Goal: Use online tool/utility: Utilize a website feature to perform a specific function

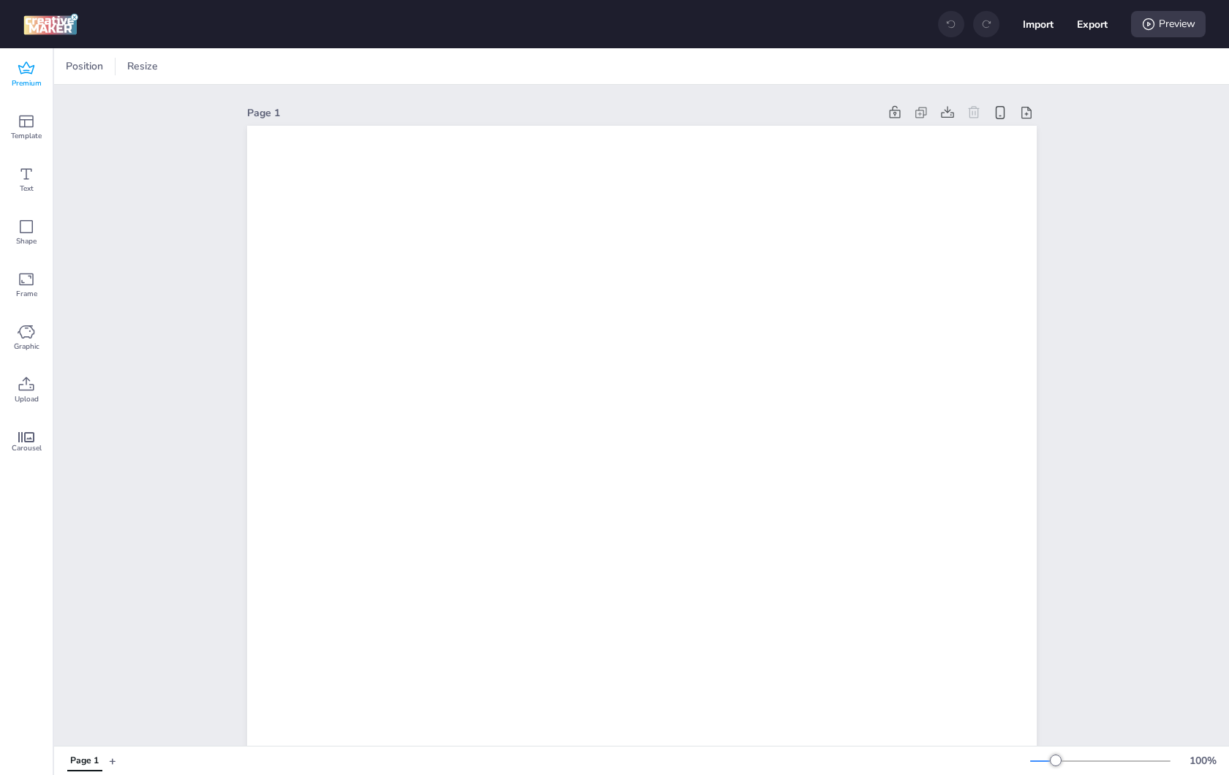
click at [41, 75] on div "Premium" at bounding box center [26, 74] width 53 height 53
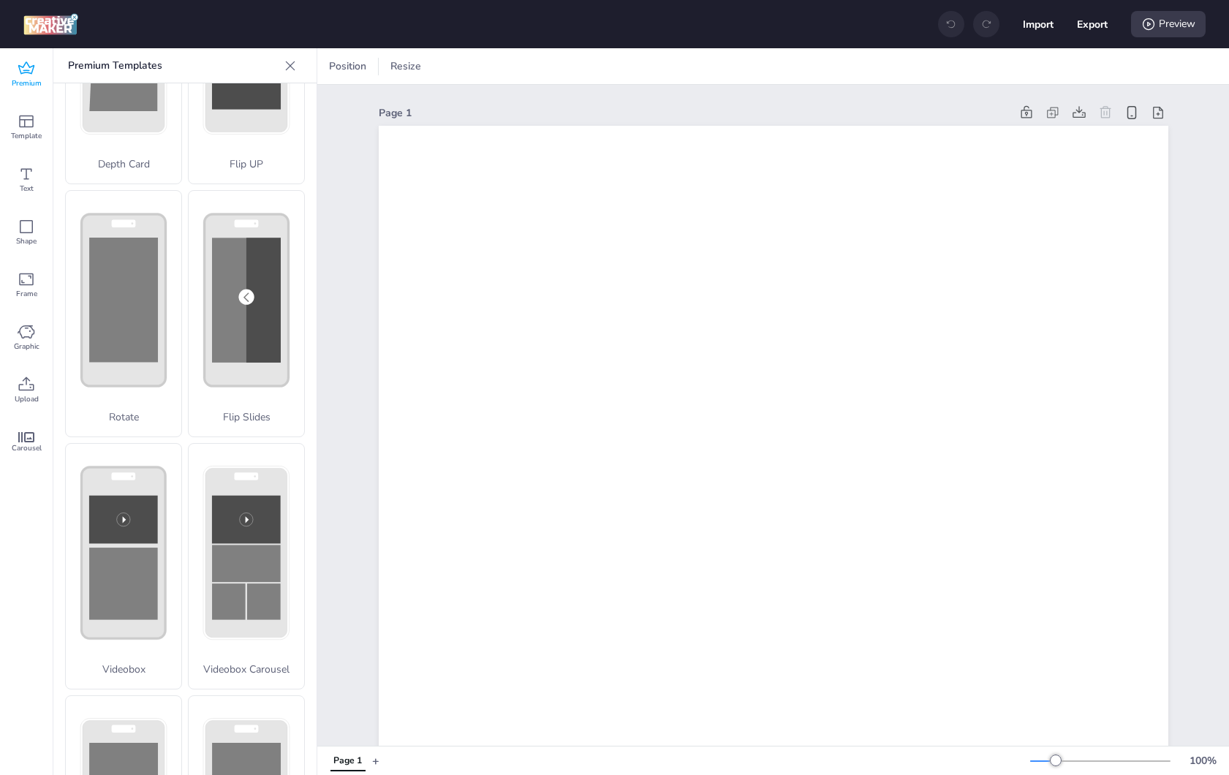
scroll to position [296, 0]
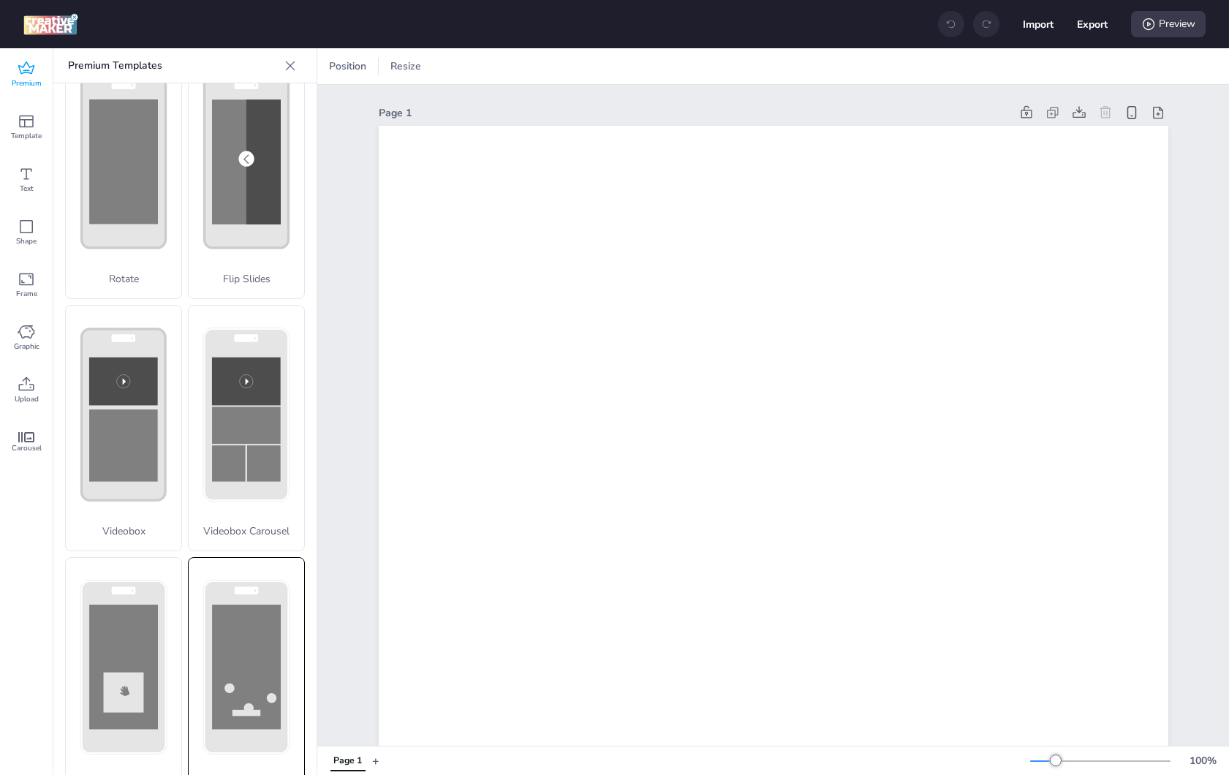
click at [233, 628] on div "Collector" at bounding box center [246, 680] width 117 height 247
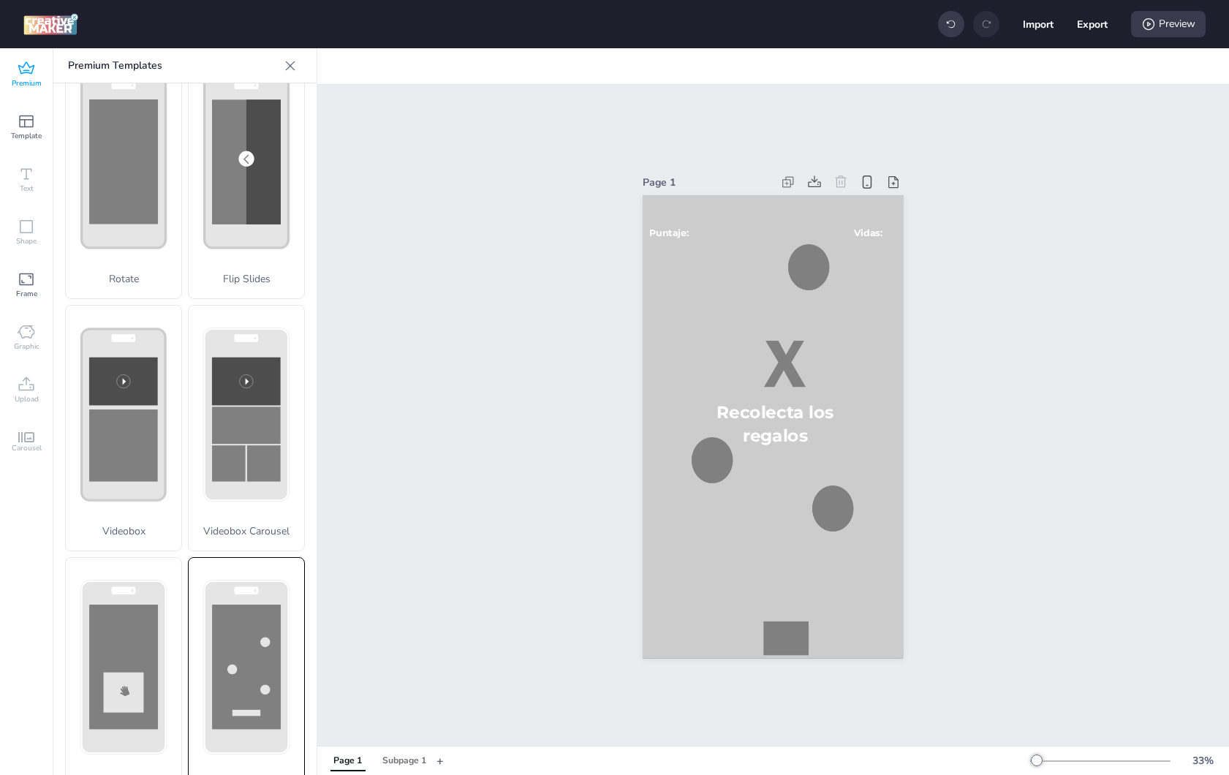
click at [260, 638] on circle at bounding box center [265, 643] width 10 height 10
click at [255, 606] on div "Confirm action If you apply this template, your changes will be lost. Are you s…" at bounding box center [614, 387] width 1248 height 787
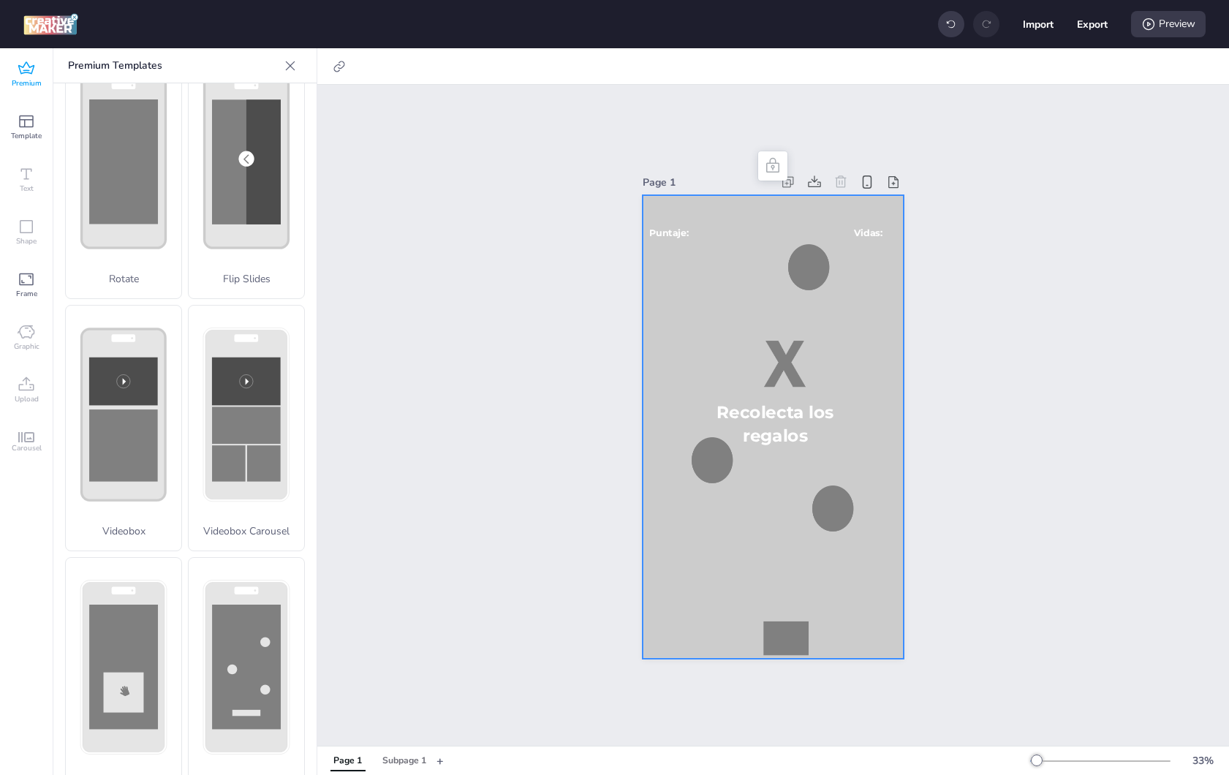
click at [731, 465] on div at bounding box center [773, 427] width 260 height 464
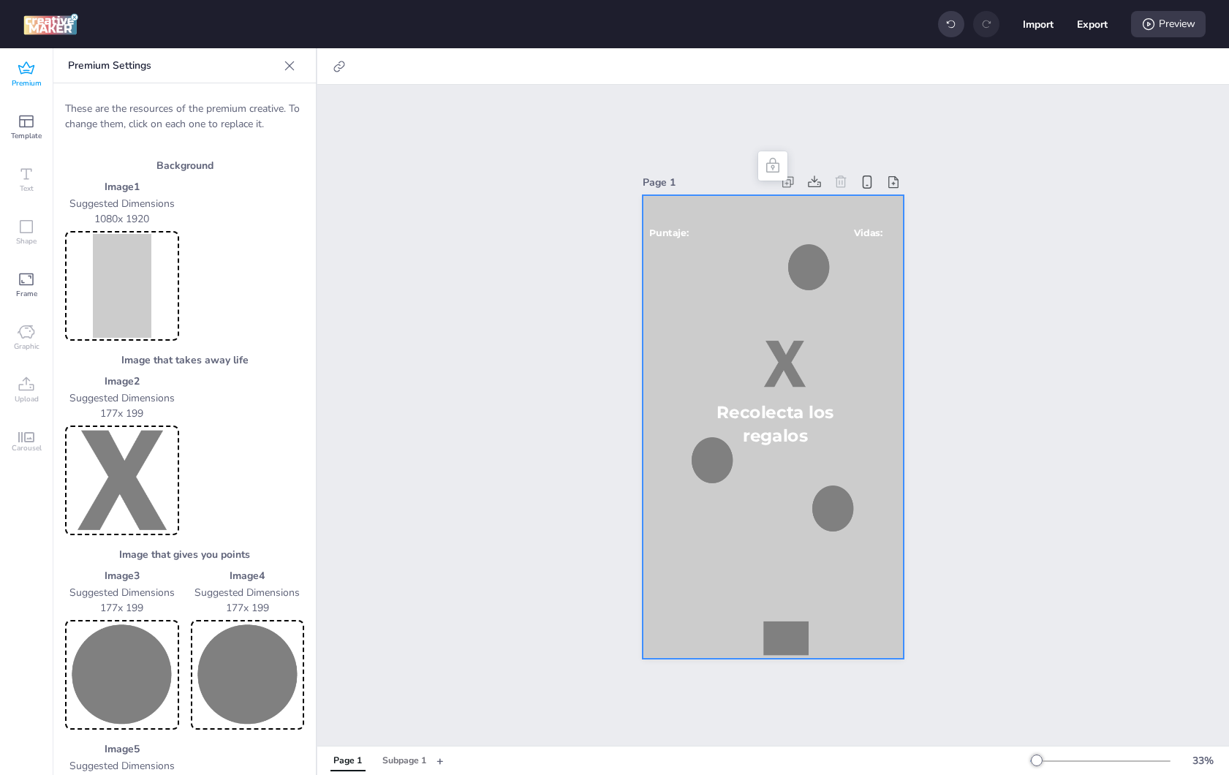
click at [711, 461] on div at bounding box center [712, 461] width 42 height 48
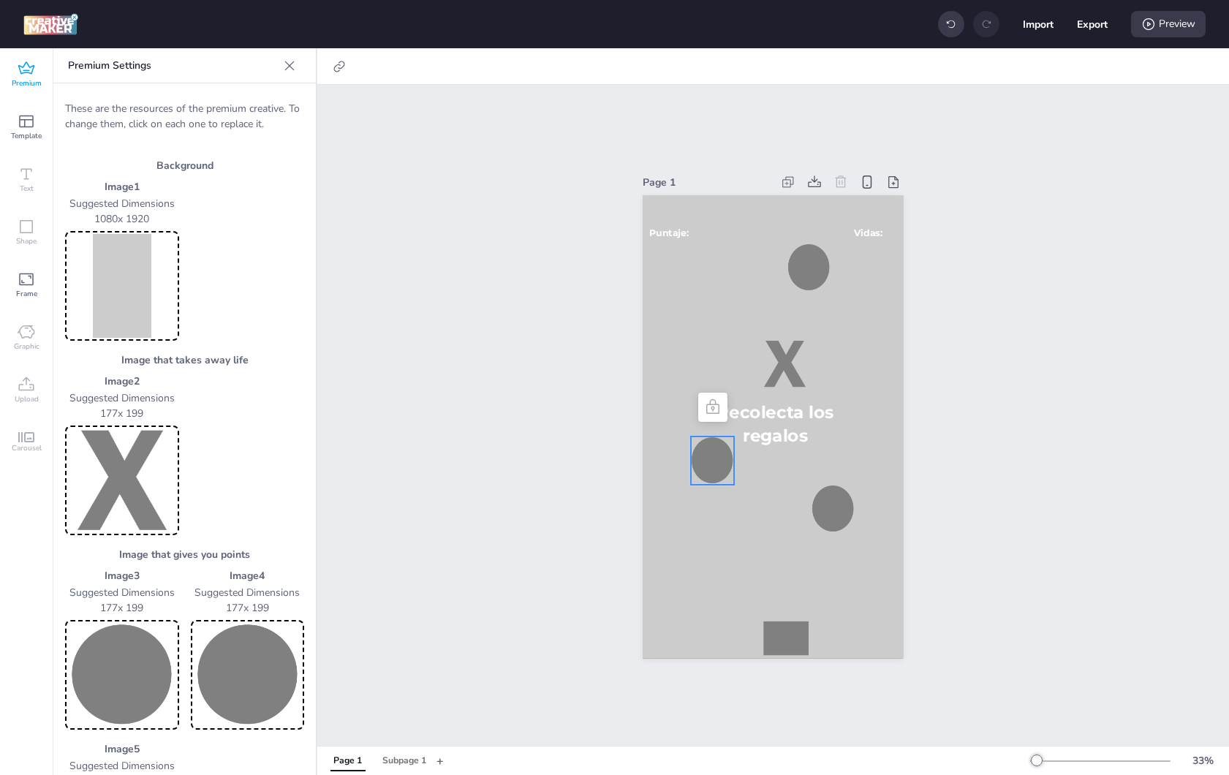
click at [131, 649] on img at bounding box center [122, 675] width 108 height 104
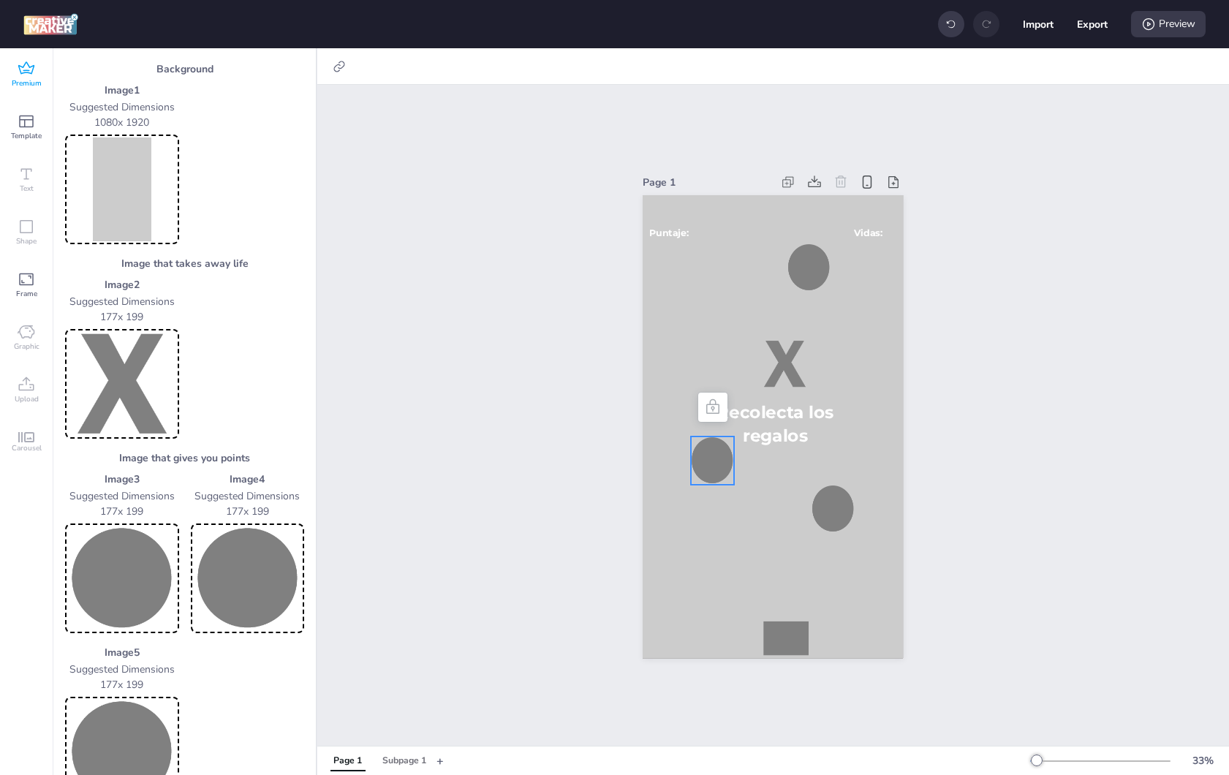
scroll to position [453, 0]
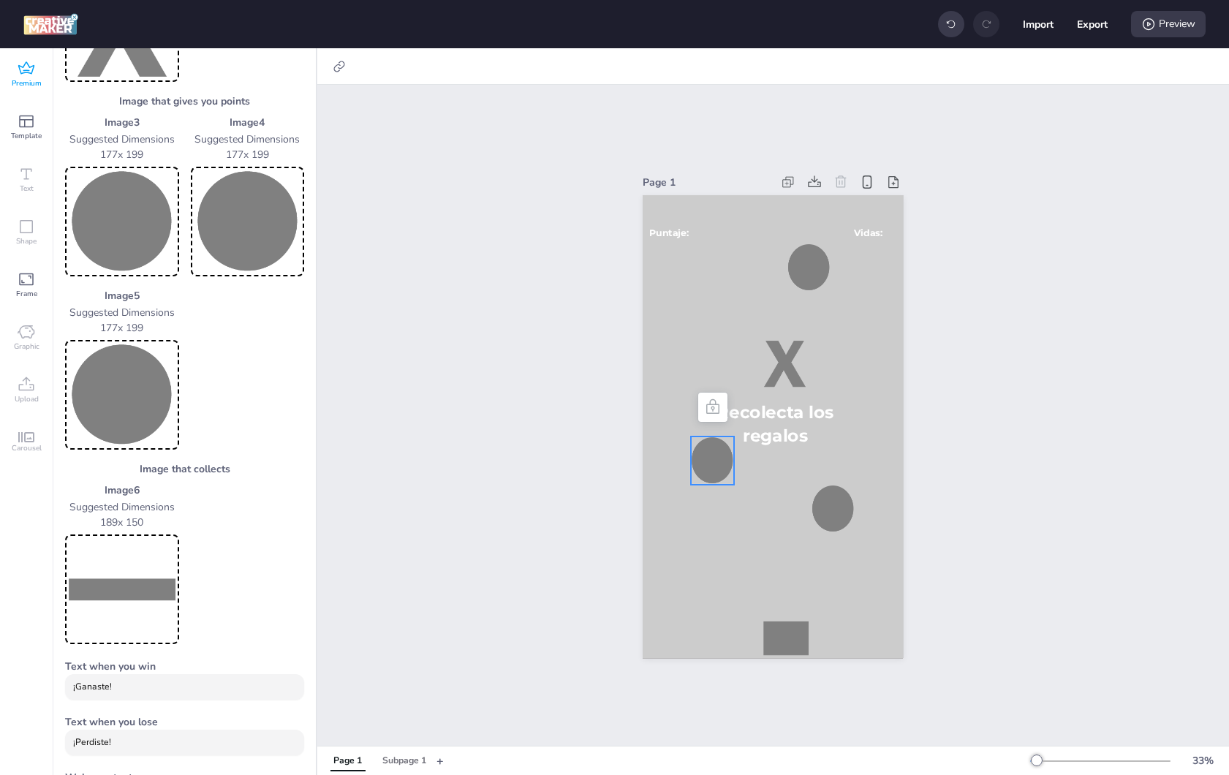
click at [143, 570] on img at bounding box center [122, 589] width 108 height 104
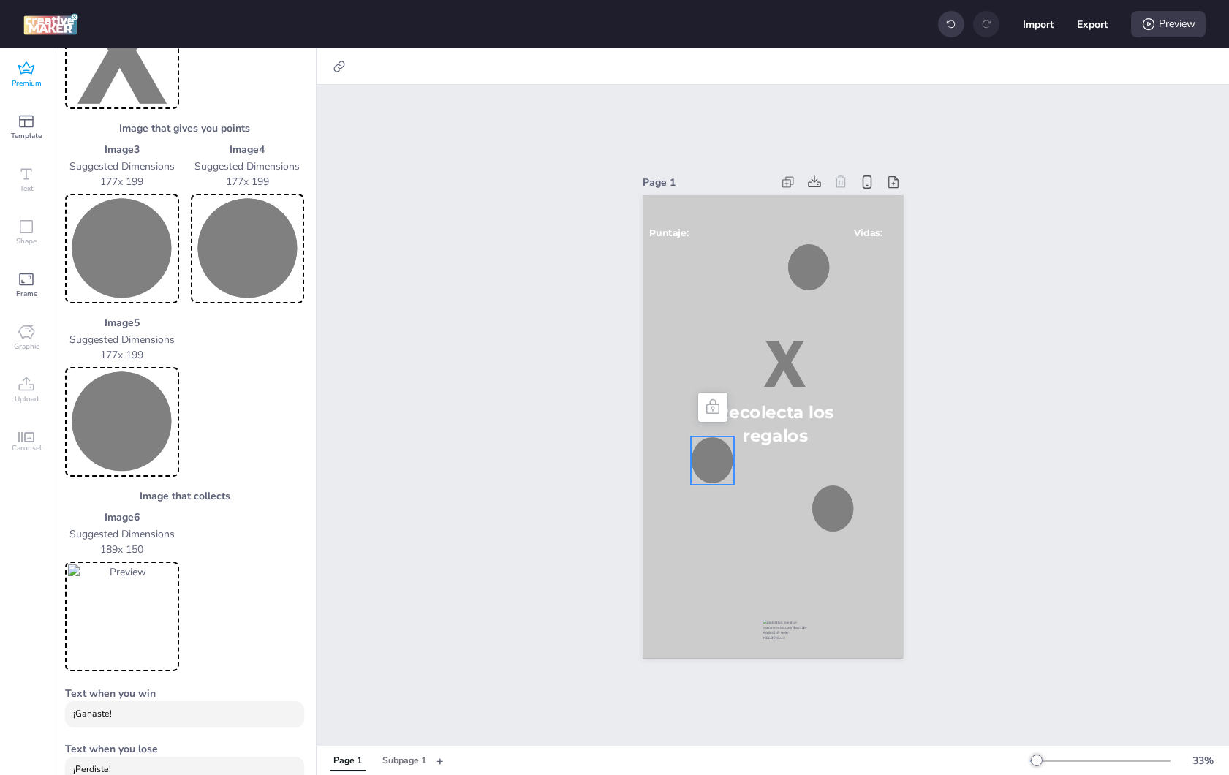
scroll to position [425, 0]
click at [118, 248] on img at bounding box center [122, 250] width 108 height 104
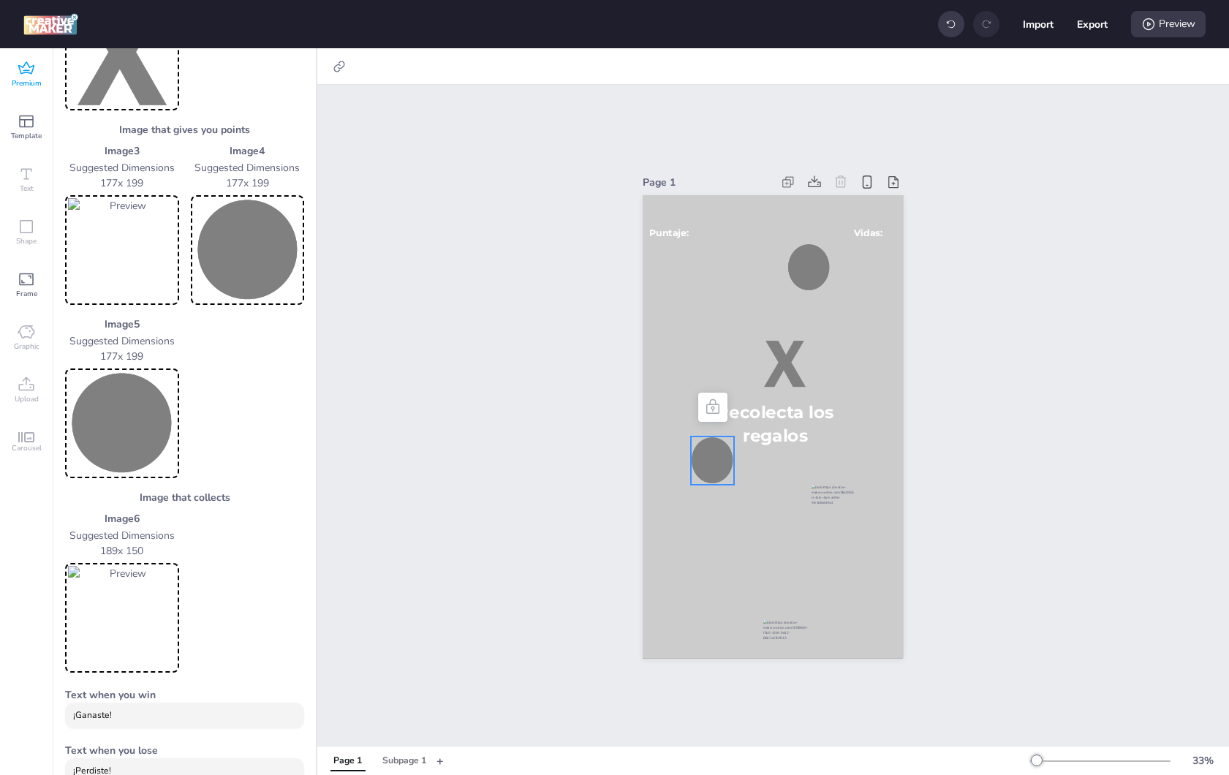
click at [252, 239] on img at bounding box center [248, 250] width 108 height 104
click at [135, 405] on img at bounding box center [122, 423] width 108 height 104
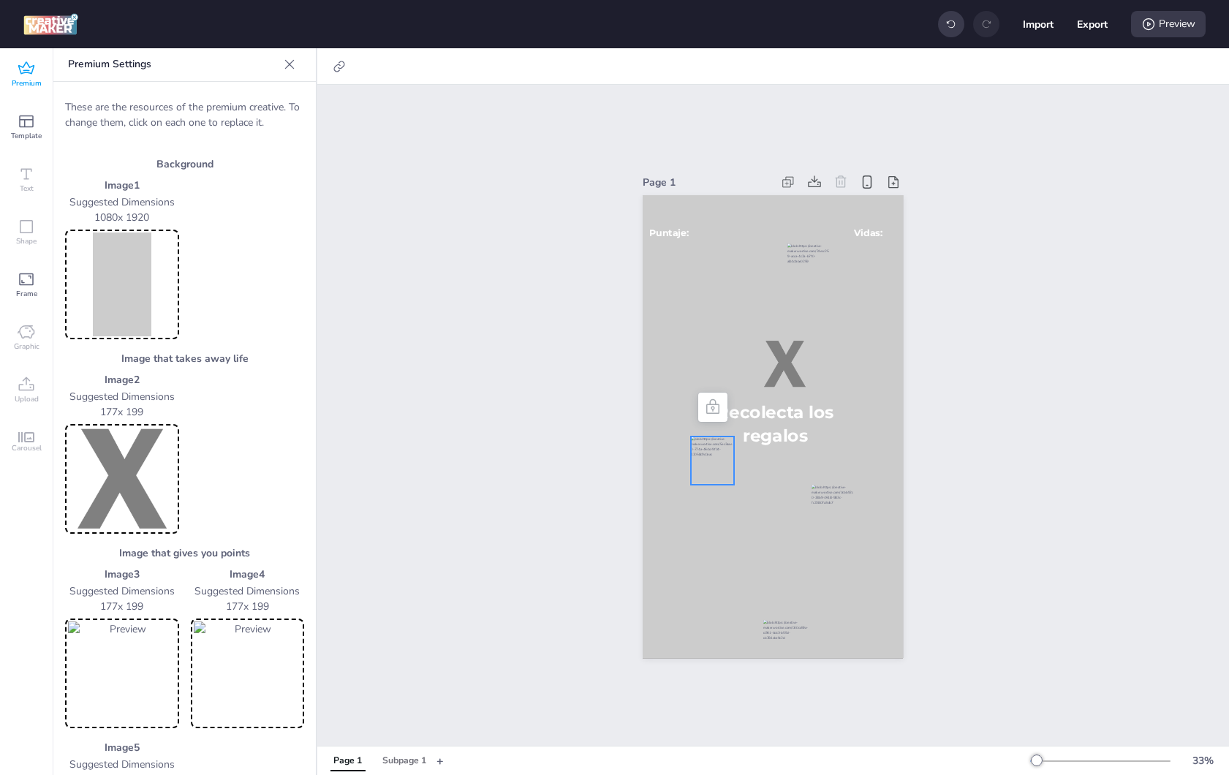
scroll to position [0, 0]
click at [132, 274] on img at bounding box center [122, 286] width 108 height 104
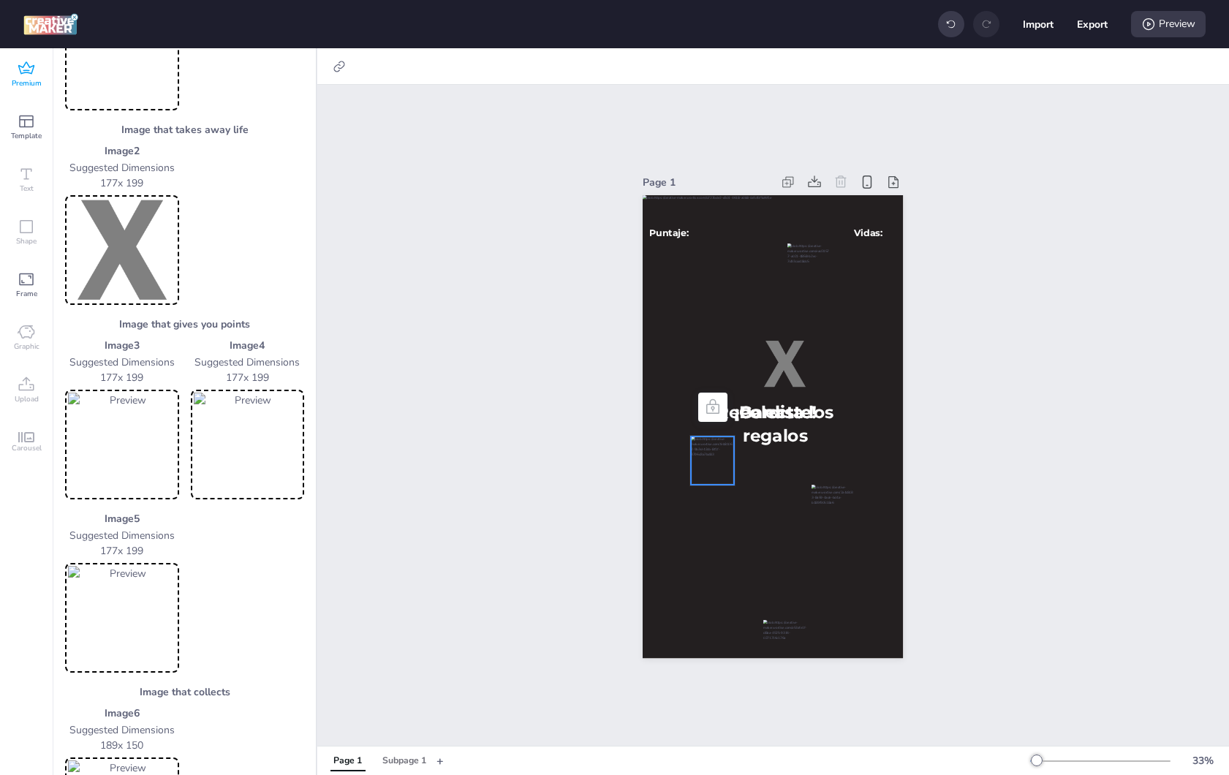
scroll to position [233, 0]
click at [107, 597] on img at bounding box center [122, 615] width 108 height 104
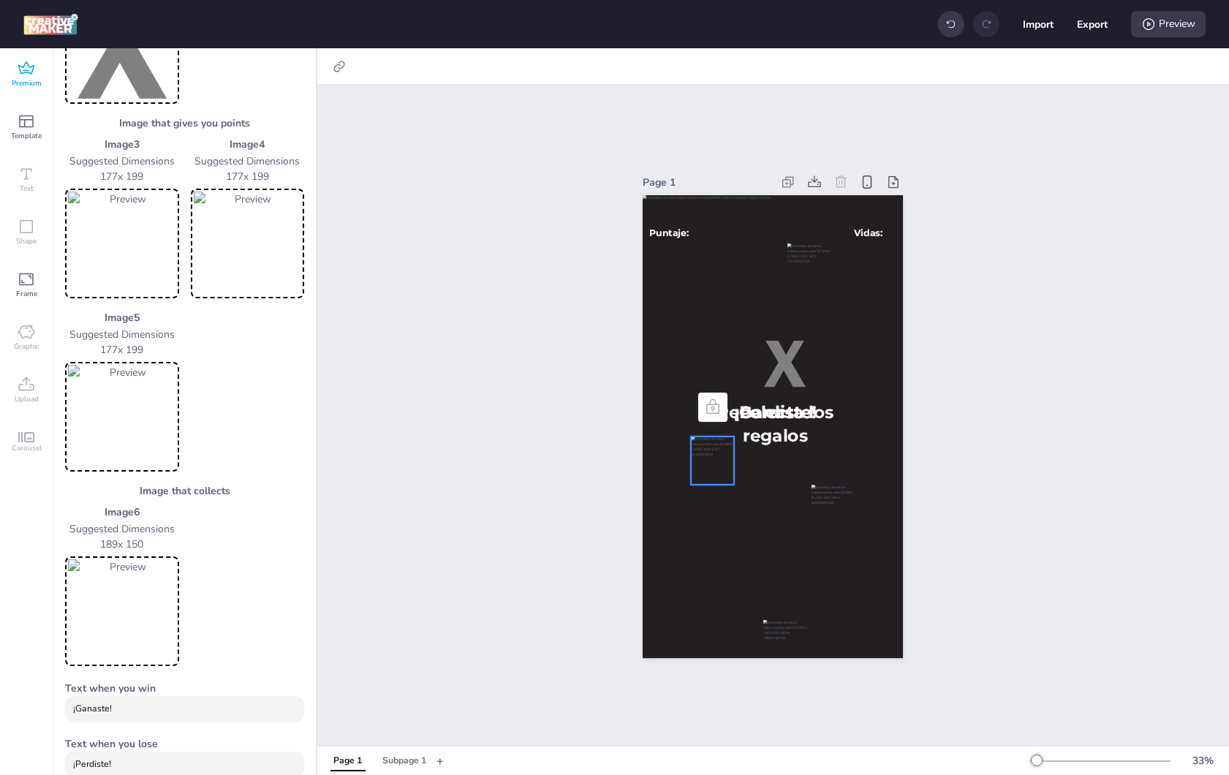
scroll to position [710, 0]
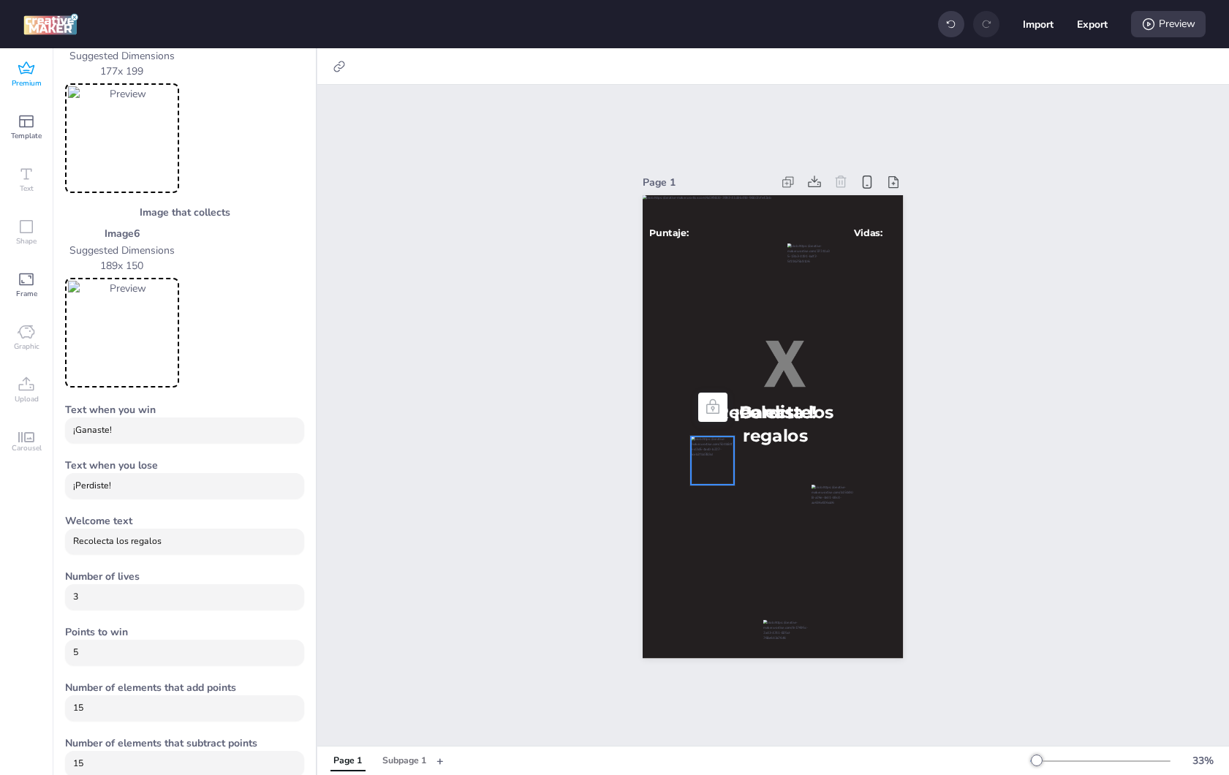
drag, startPoint x: 195, startPoint y: 546, endPoint x: 50, endPoint y: 536, distance: 145.1
click at [50, 536] on div "Premium Template Text Shape Frame Graphic Upload Carousel Premium Templates Dep…" at bounding box center [158, 411] width 317 height 727
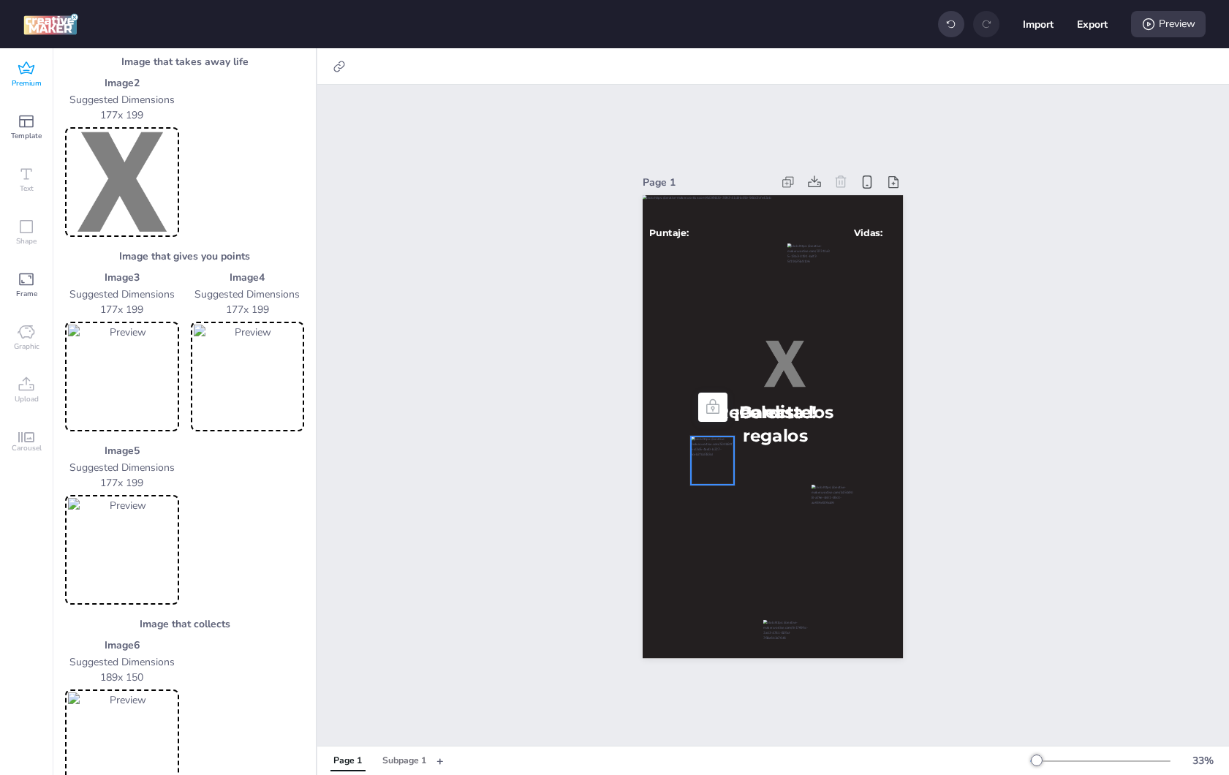
scroll to position [729, 0]
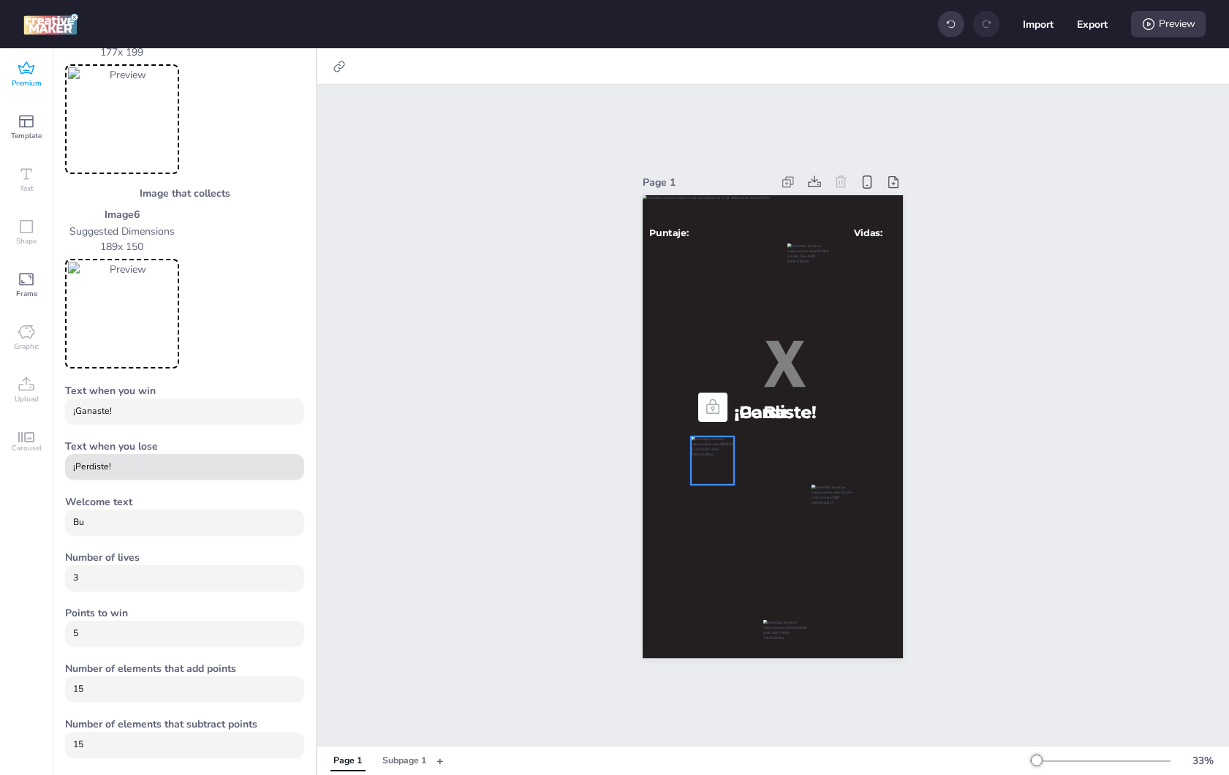
type input "B"
type input "a"
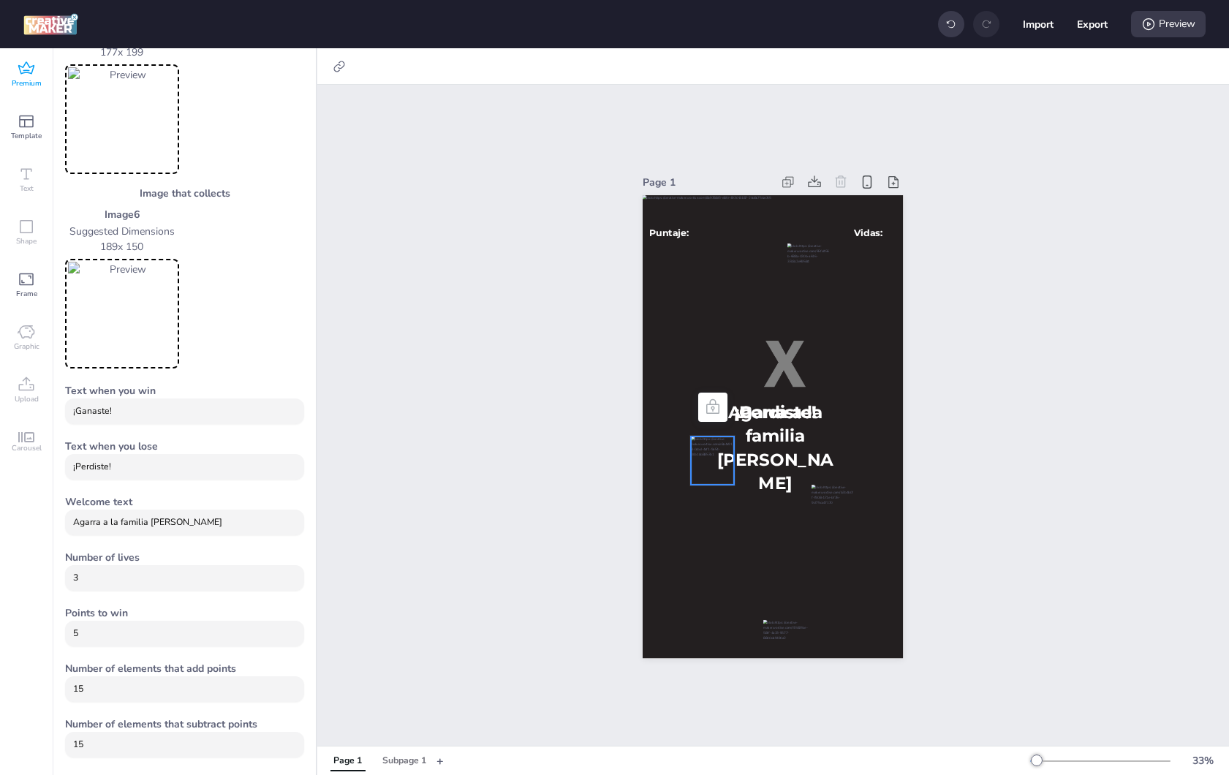
drag, startPoint x: 194, startPoint y: 523, endPoint x: 64, endPoint y: 522, distance: 130.9
click at [64, 522] on div "These are the resources of the premium creative. To change them, click on each …" at bounding box center [184, 64] width 262 height 1421
paste input "trap"
click at [152, 522] on input "Atrapa a la familia [PERSON_NAME]" at bounding box center [185, 522] width 224 height 13
click at [149, 524] on input "Atrapa a la familia [PERSON_NAME]" at bounding box center [185, 522] width 224 height 13
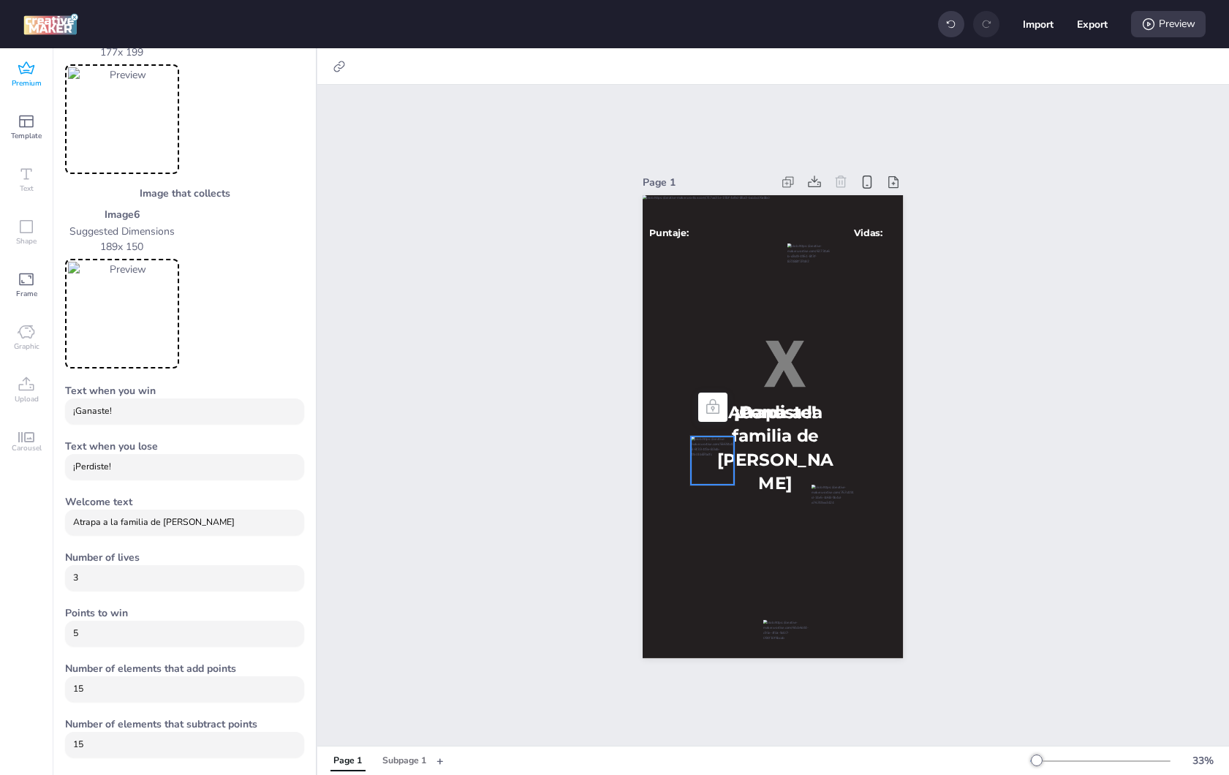
type input "Atrapa a la familia de [PERSON_NAME]"
drag, startPoint x: 180, startPoint y: 411, endPoint x: 25, endPoint y: 413, distance: 155.0
click at [25, 413] on div "Premium Template Text Shape Frame Graphic Upload Carousel Premium Templates Dep…" at bounding box center [158, 411] width 317 height 727
paste input "Lo logr"
type input "¡Lo lograste!"
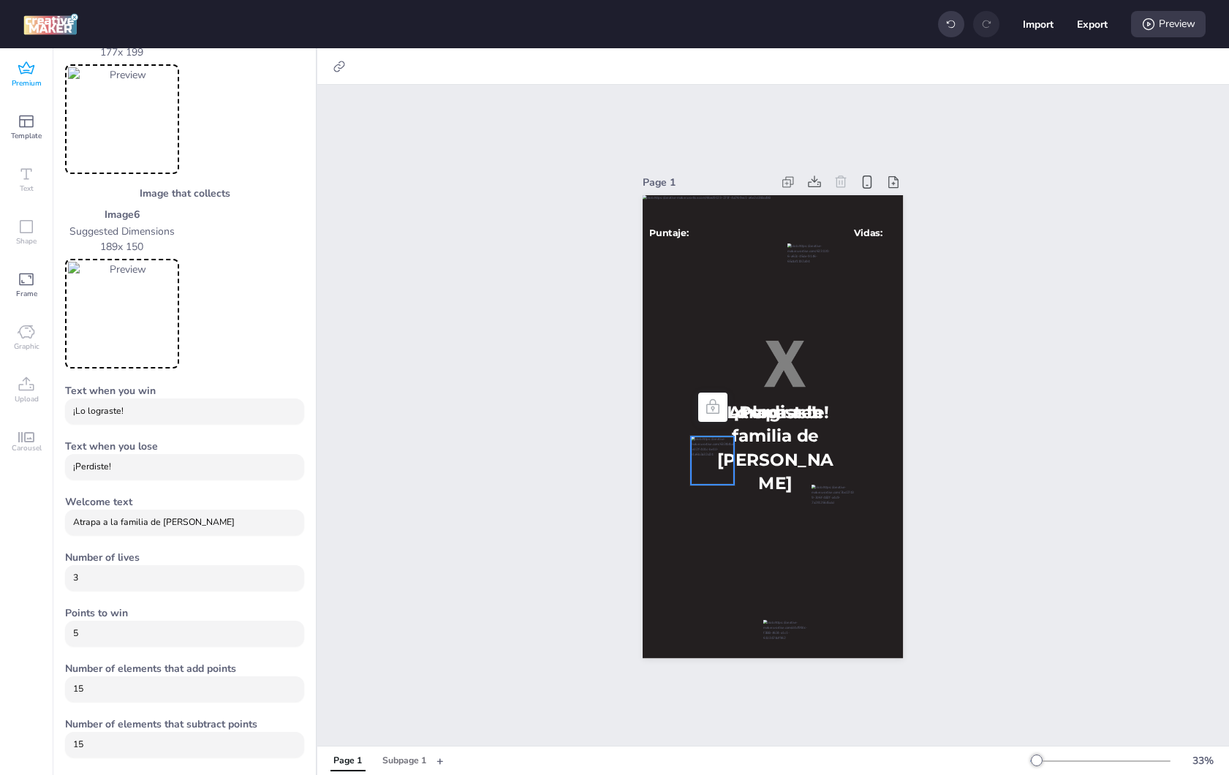
drag, startPoint x: 211, startPoint y: 466, endPoint x: -39, endPoint y: 466, distance: 249.3
click at [0, 466] on html "Import Export Preview Premium Template Text Shape Frame Graphic Upload Carousel…" at bounding box center [614, 387] width 1229 height 775
paste input "Ups… se te escaparon"
type input "Ups… se te escaparon"
click at [400, 760] on div "Subpage 1" at bounding box center [404, 761] width 44 height 13
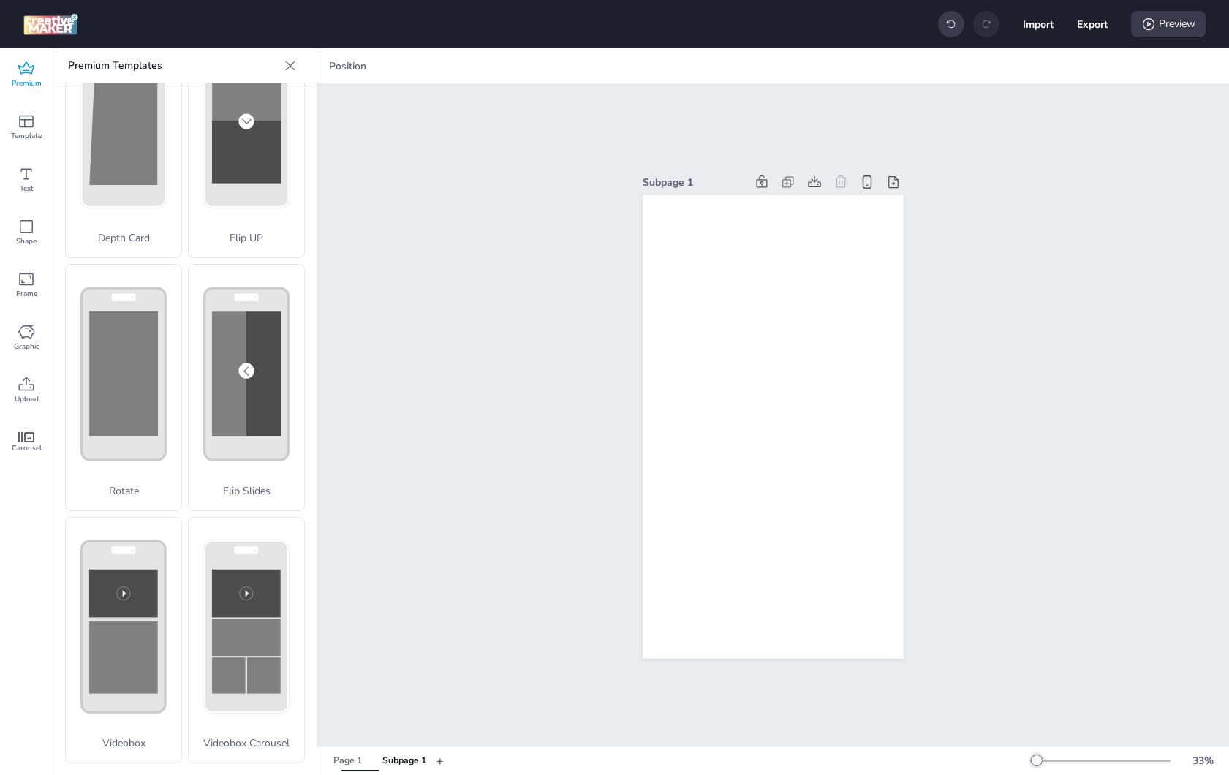
scroll to position [53, 0]
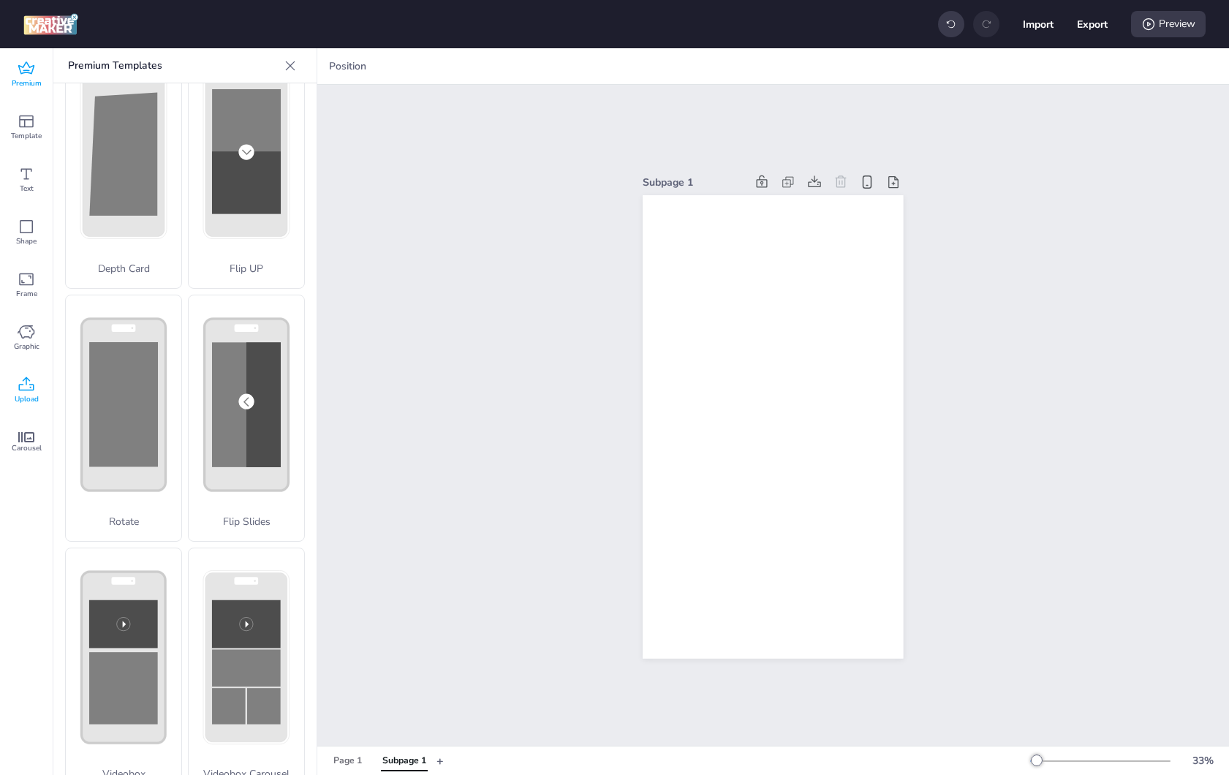
click at [31, 392] on icon at bounding box center [27, 385] width 18 height 18
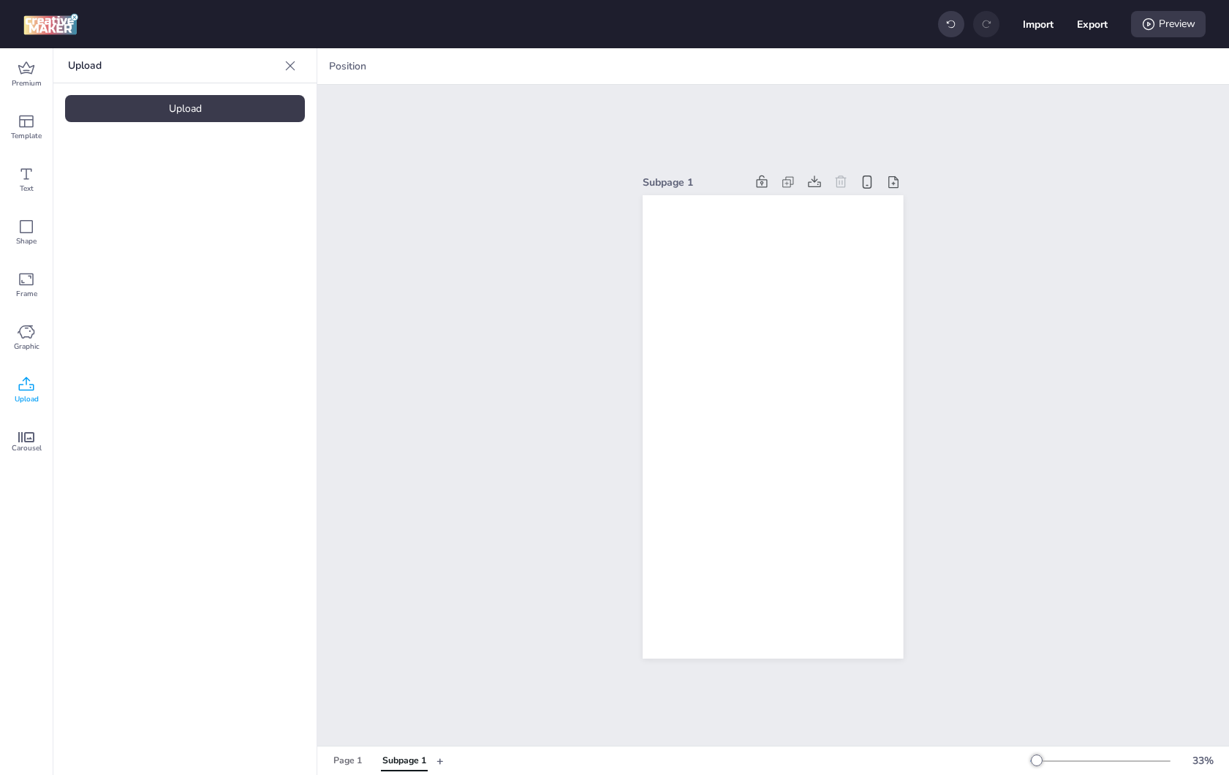
click at [220, 106] on div "Upload" at bounding box center [185, 108] width 240 height 27
click at [118, 198] on img at bounding box center [123, 204] width 89 height 15
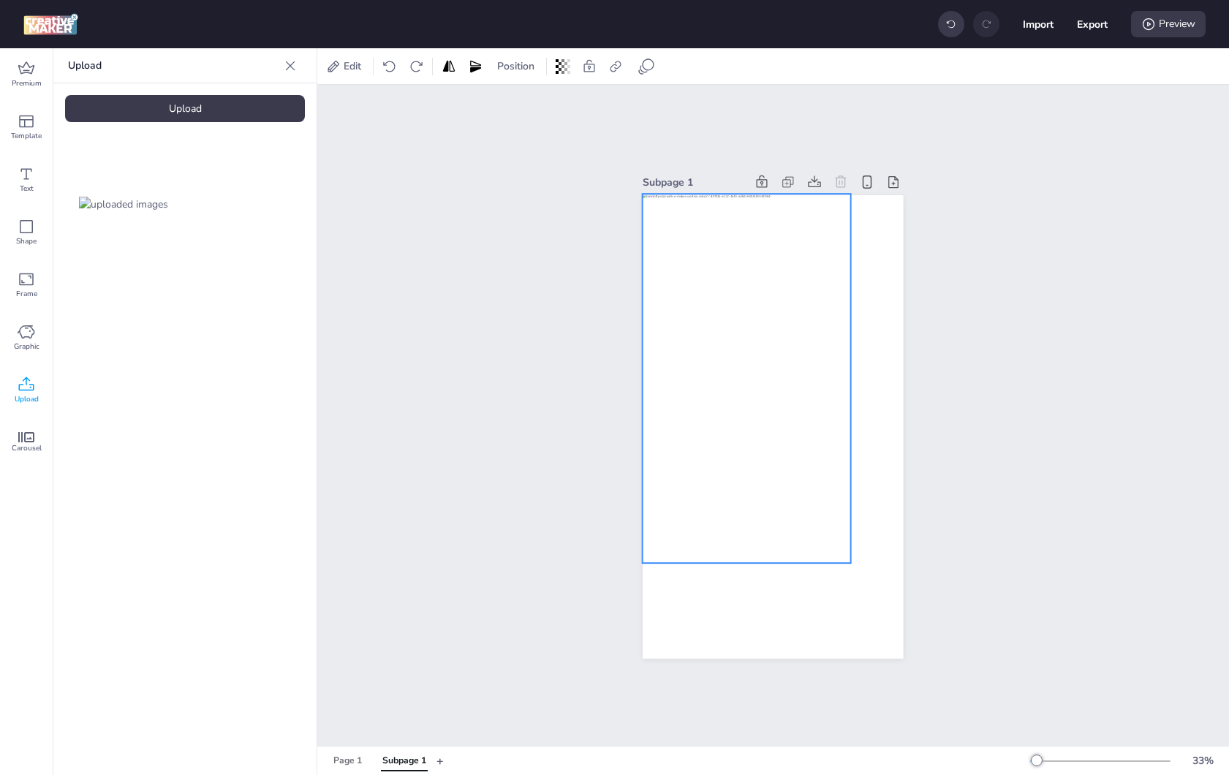
drag, startPoint x: 750, startPoint y: 396, endPoint x: 730, endPoint y: 357, distance: 44.5
click at [730, 357] on div at bounding box center [747, 378] width 208 height 369
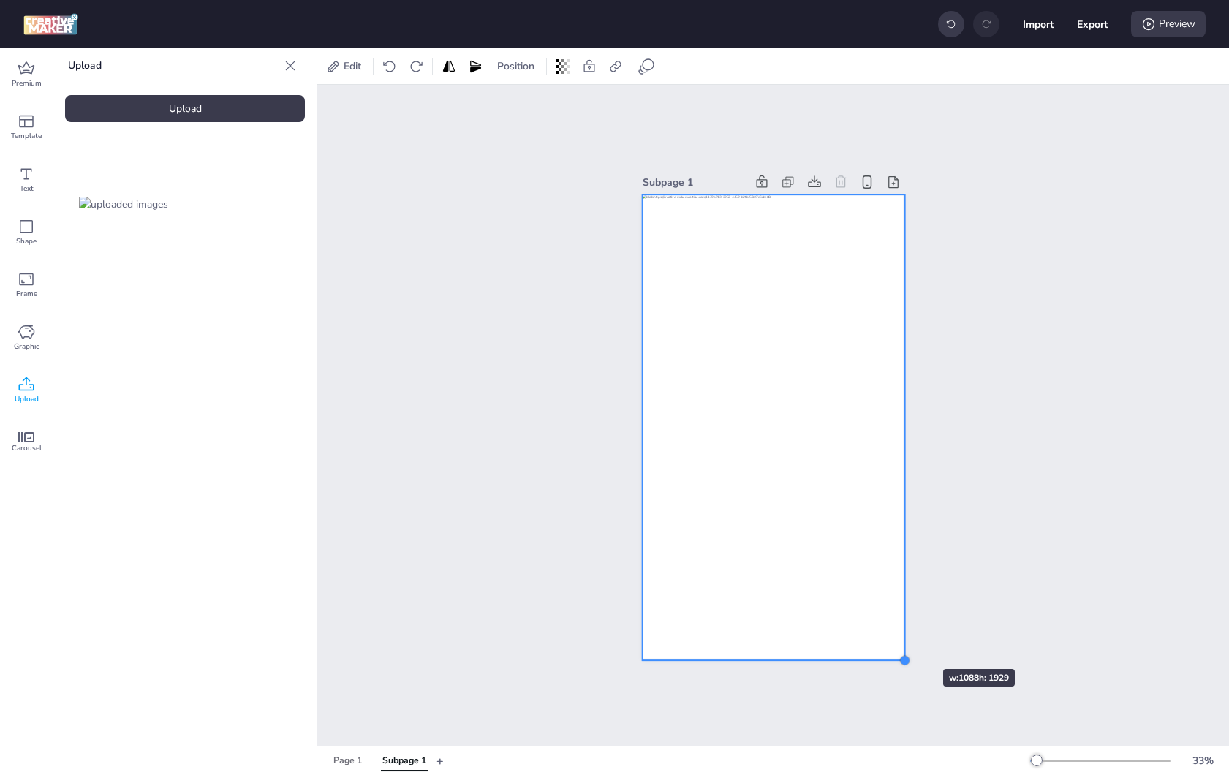
drag, startPoint x: 845, startPoint y: 560, endPoint x: 899, endPoint y: 643, distance: 98.8
click at [899, 643] on div "Subpage 1" at bounding box center [773, 415] width 342 height 522
click at [1175, 30] on div "Preview" at bounding box center [1168, 24] width 75 height 26
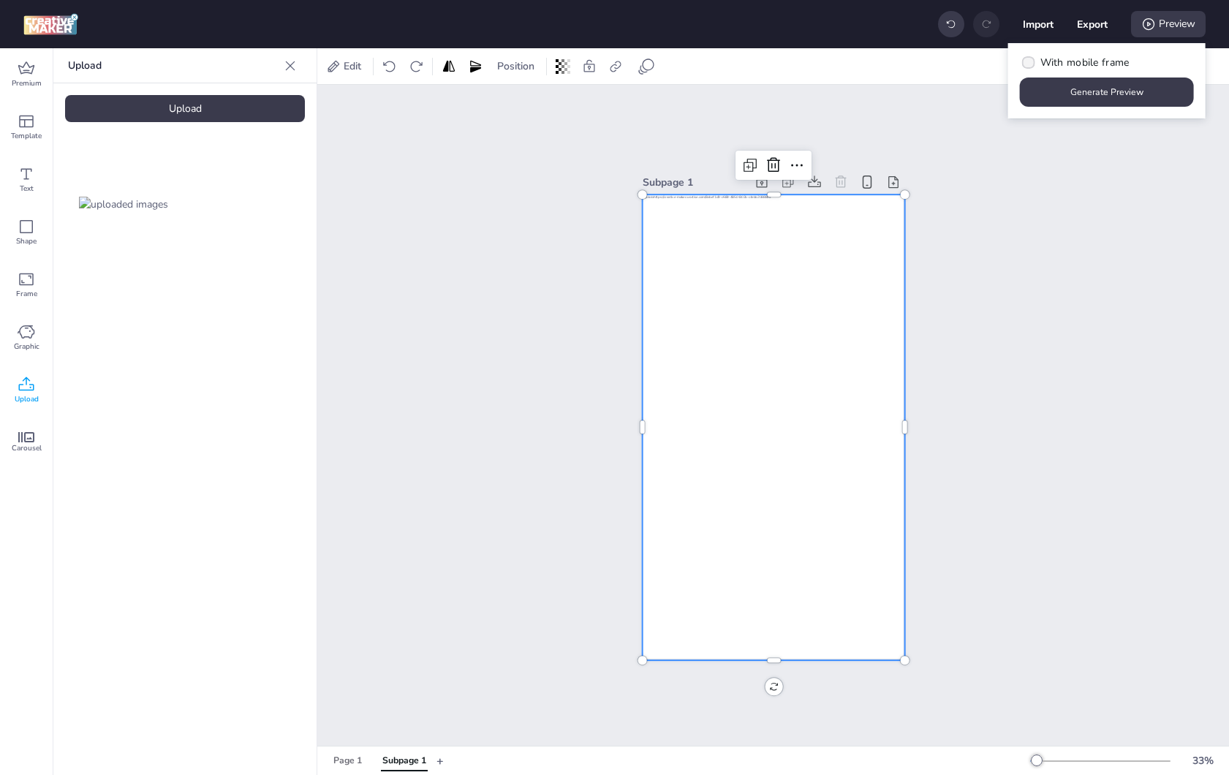
click at [1084, 64] on span "With mobile frame" at bounding box center [1084, 62] width 89 height 15
click at [1031, 64] on input "With mobile frame" at bounding box center [1026, 69] width 10 height 10
checkbox input "true"
click at [1087, 97] on button "Generate Preview" at bounding box center [1107, 92] width 169 height 29
click at [186, 99] on div "Upload" at bounding box center [185, 108] width 240 height 27
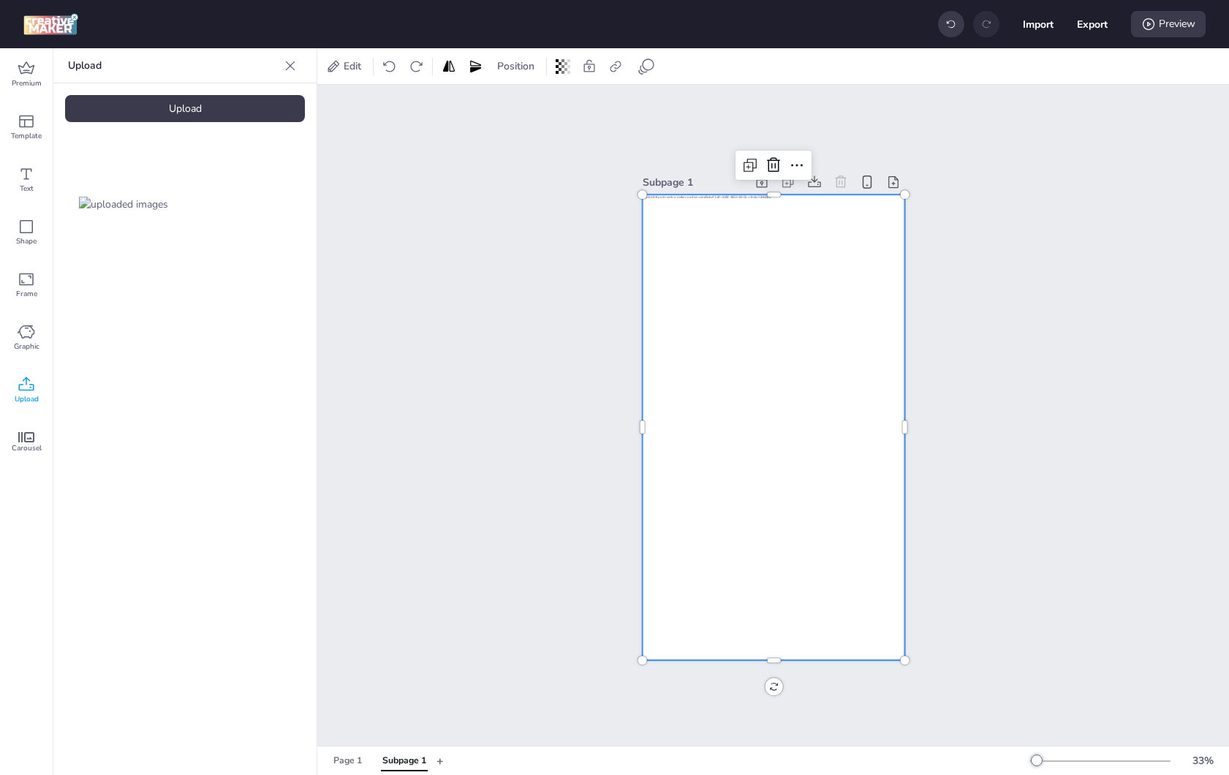
click at [324, 763] on div "Page 1 Subpage 1" at bounding box center [379, 761] width 113 height 26
click at [333, 763] on div "Page 1" at bounding box center [347, 761] width 29 height 13
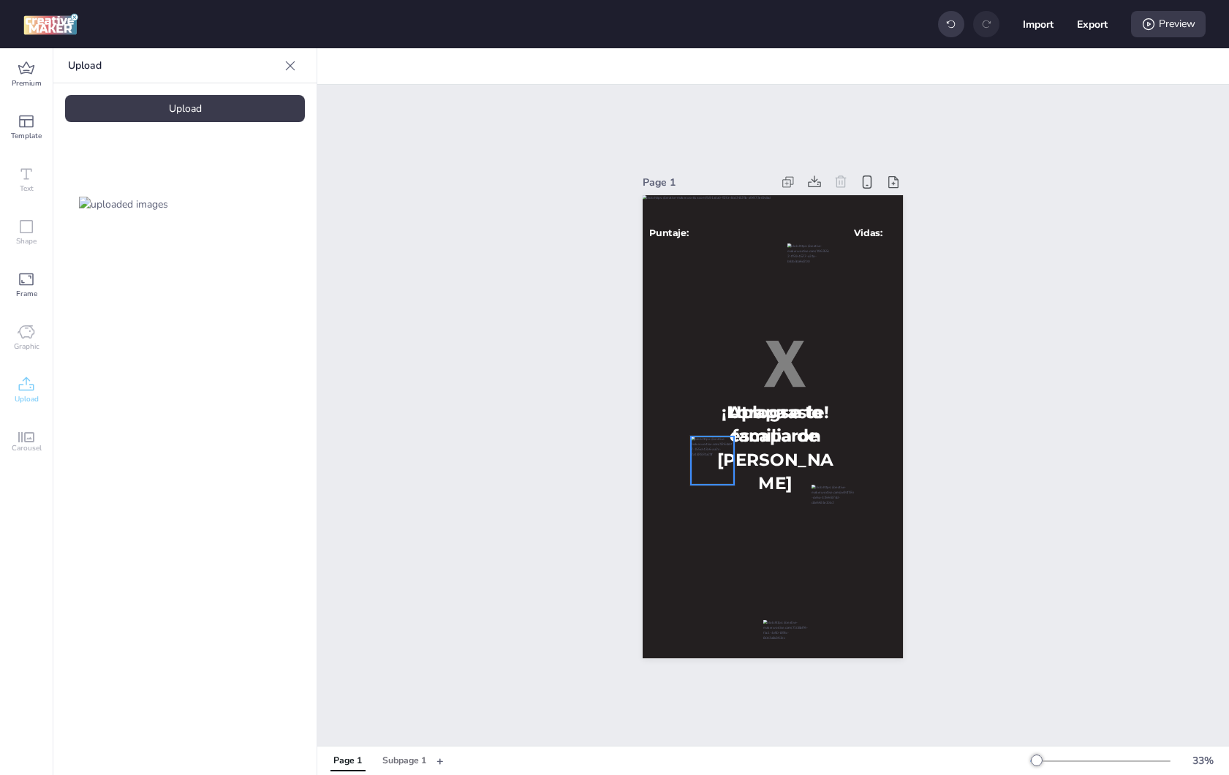
click at [691, 477] on div at bounding box center [712, 461] width 42 height 48
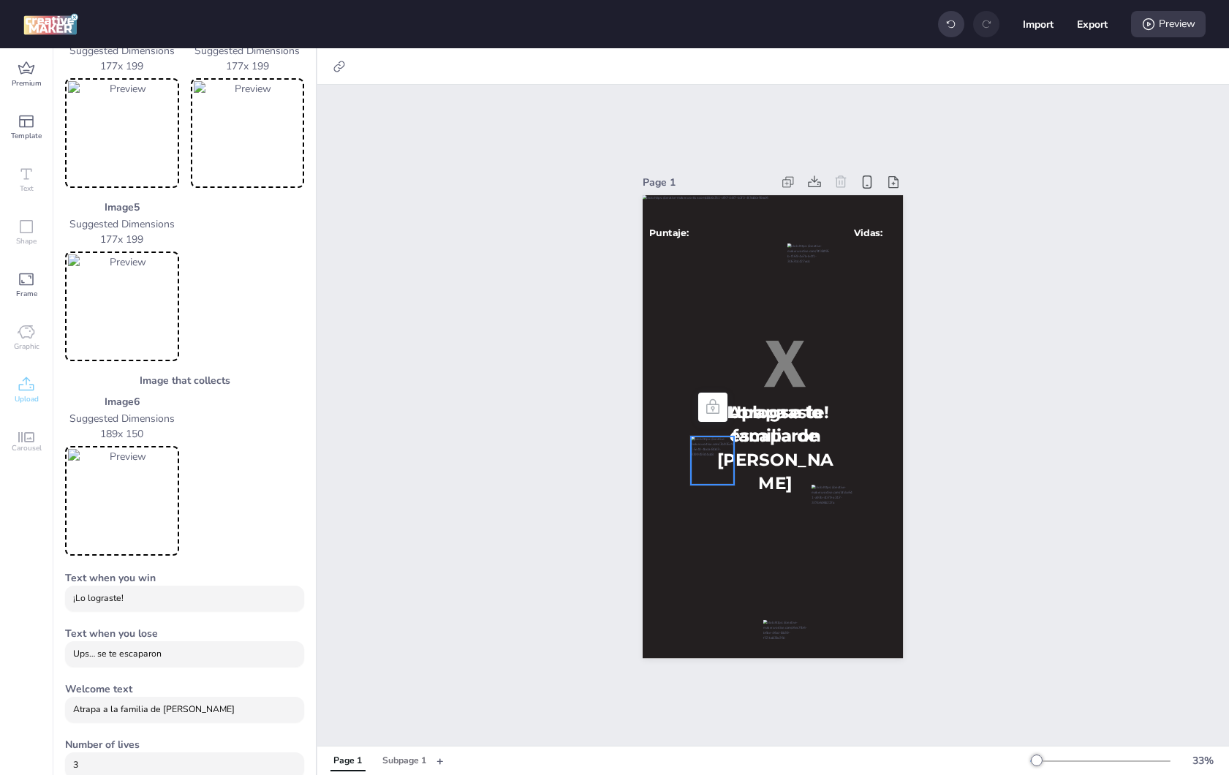
scroll to position [729, 0]
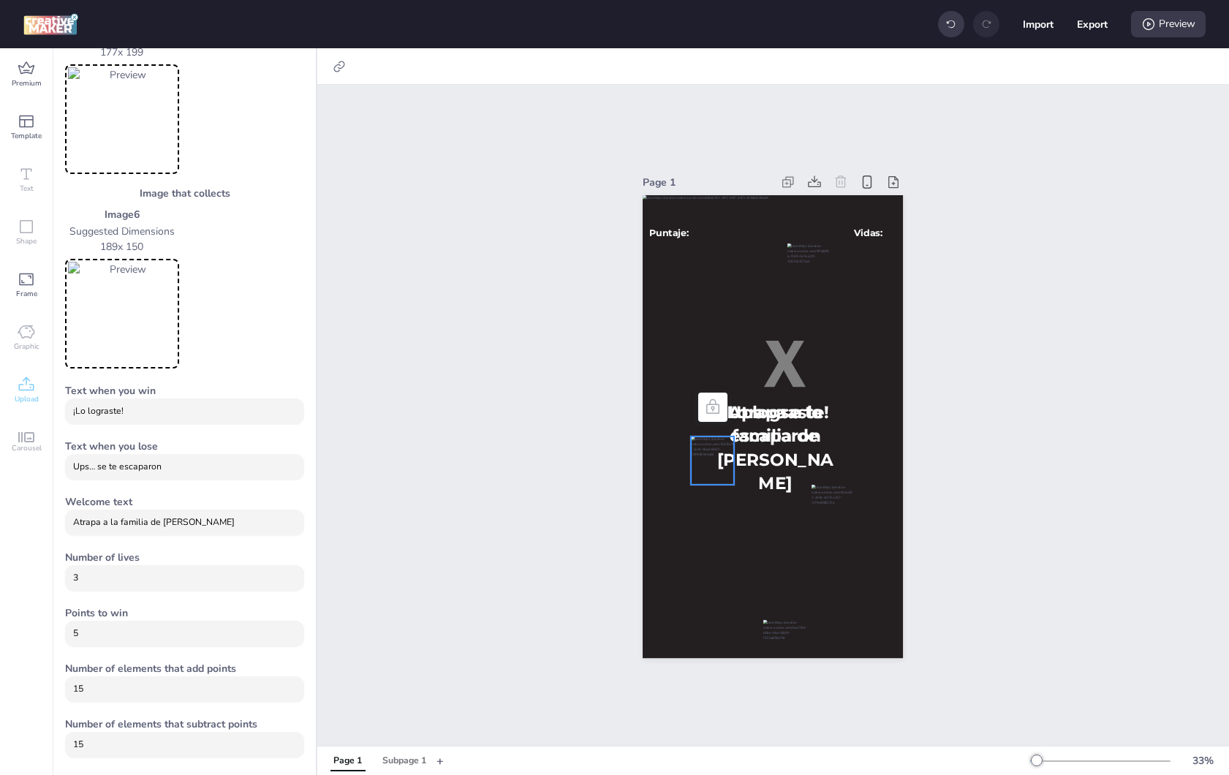
drag, startPoint x: 96, startPoint y: 747, endPoint x: 51, endPoint y: 747, distance: 44.6
click at [51, 747] on div "Premium Template Text Shape Frame Graphic Upload Carousel Upload Upload Premium…" at bounding box center [158, 411] width 317 height 727
type input "0"
click at [1179, 26] on div "Preview" at bounding box center [1168, 24] width 75 height 26
click at [1127, 83] on button "Generate Preview" at bounding box center [1107, 92] width 174 height 29
